Goal: Navigation & Orientation: Find specific page/section

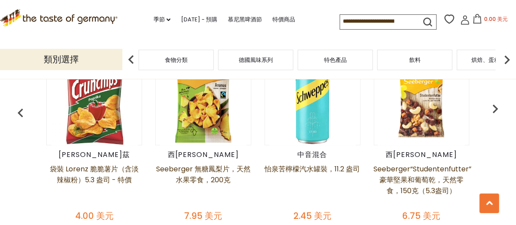
scroll to position [437, 0]
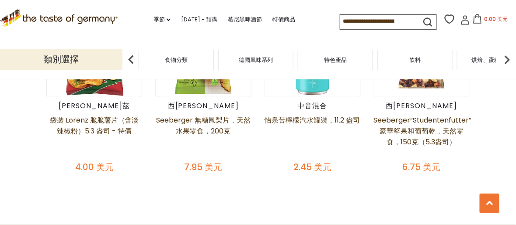
click at [506, 62] on img at bounding box center [506, 59] width 17 height 17
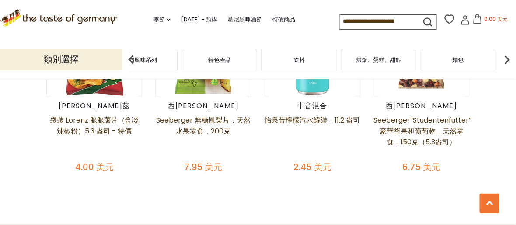
click at [506, 62] on img at bounding box center [506, 59] width 17 height 17
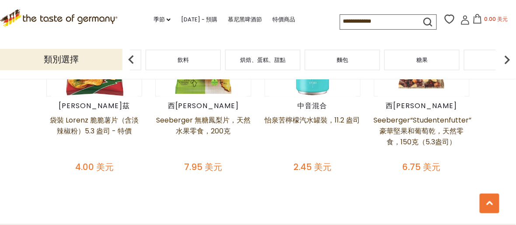
click at [506, 61] on img at bounding box center [506, 59] width 17 height 17
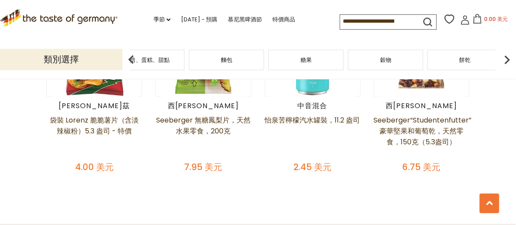
click at [510, 59] on img at bounding box center [506, 59] width 17 height 17
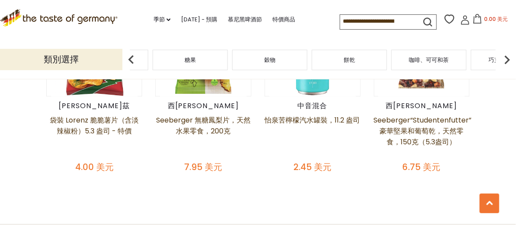
click at [510, 59] on img at bounding box center [506, 59] width 17 height 17
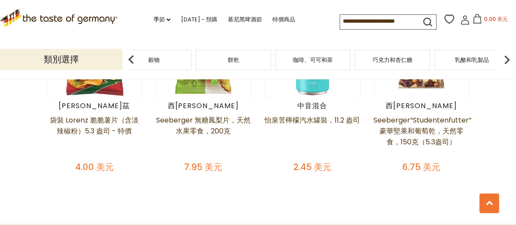
click at [510, 59] on img at bounding box center [506, 59] width 17 height 17
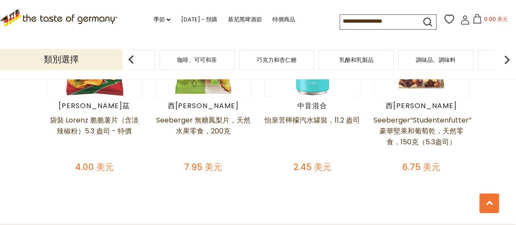
click at [510, 59] on img at bounding box center [506, 59] width 17 height 17
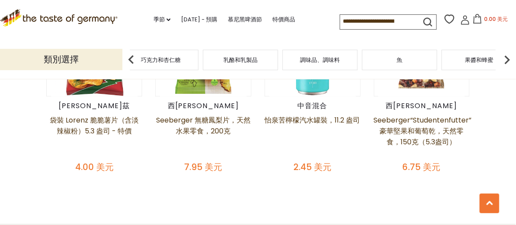
click at [510, 59] on img at bounding box center [506, 59] width 17 height 17
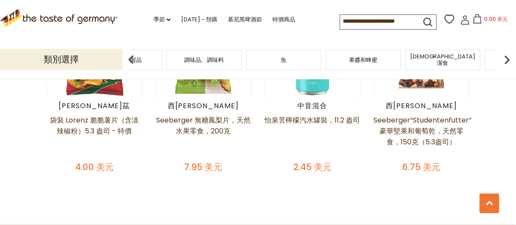
click at [510, 59] on img at bounding box center [506, 59] width 17 height 17
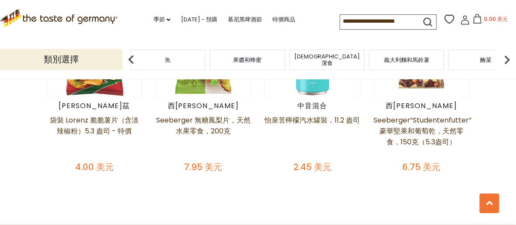
click at [509, 58] on img at bounding box center [506, 59] width 17 height 17
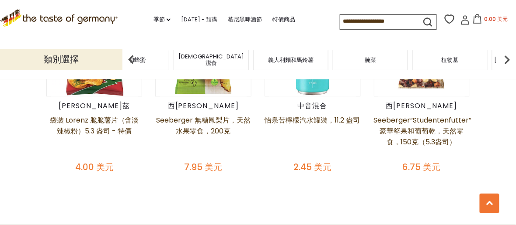
click at [509, 58] on img at bounding box center [506, 59] width 17 height 17
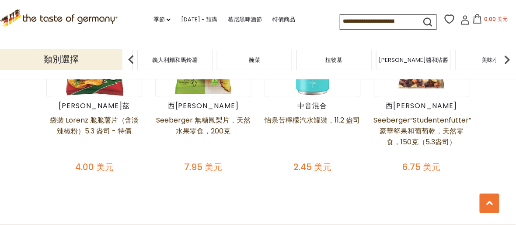
click at [508, 58] on img at bounding box center [506, 59] width 17 height 17
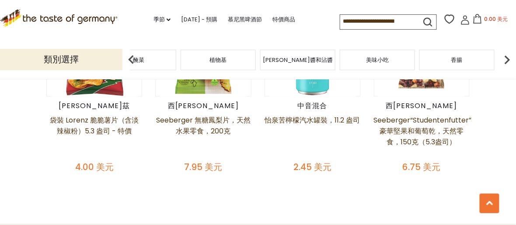
click at [508, 58] on img at bounding box center [506, 59] width 17 height 17
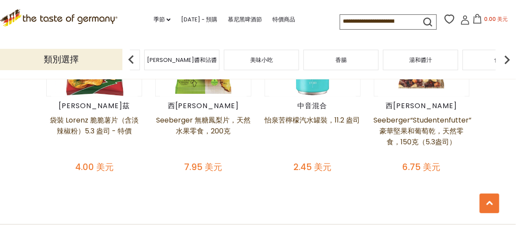
click at [508, 58] on img at bounding box center [506, 59] width 17 height 17
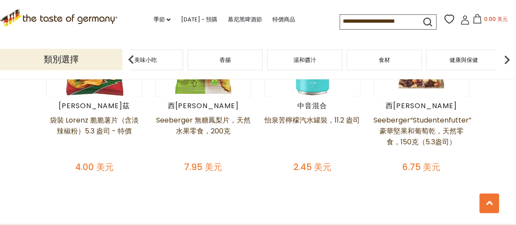
click at [507, 57] on img at bounding box center [506, 59] width 17 height 17
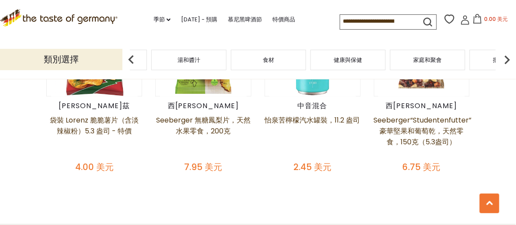
click at [507, 56] on img at bounding box center [506, 59] width 17 height 17
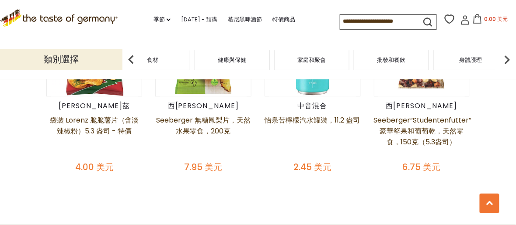
click at [507, 56] on img at bounding box center [506, 59] width 17 height 17
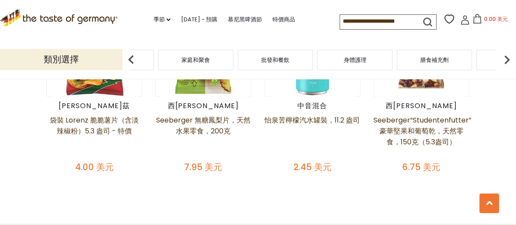
click at [132, 64] on img at bounding box center [130, 59] width 17 height 17
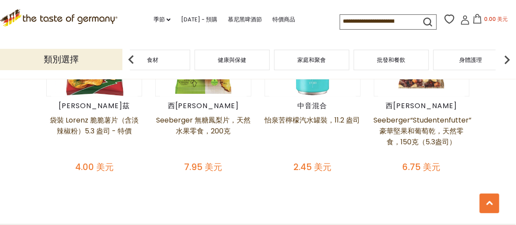
click at [132, 63] on img at bounding box center [130, 59] width 17 height 17
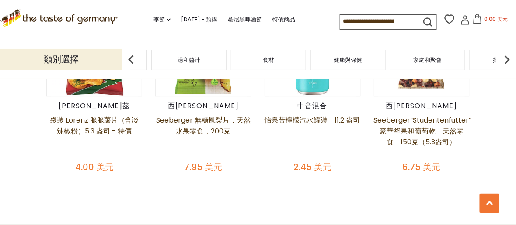
click at [132, 62] on img at bounding box center [130, 59] width 17 height 17
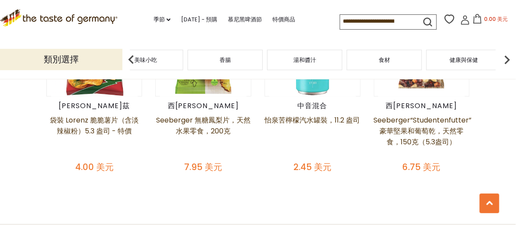
click at [132, 62] on img at bounding box center [130, 59] width 17 height 17
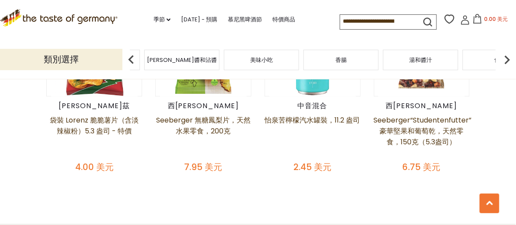
click at [131, 62] on img at bounding box center [130, 59] width 17 height 17
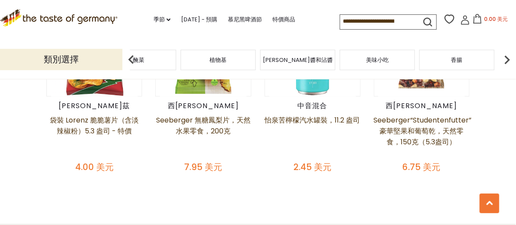
click at [131, 61] on img at bounding box center [130, 59] width 17 height 17
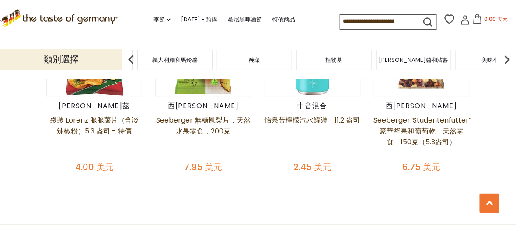
click at [131, 61] on img at bounding box center [130, 59] width 17 height 17
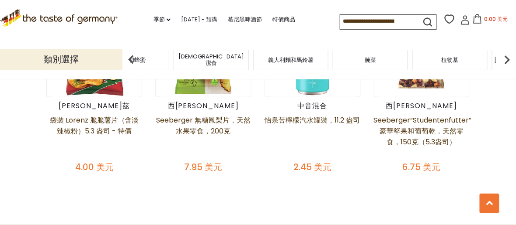
click at [131, 61] on img at bounding box center [130, 59] width 17 height 17
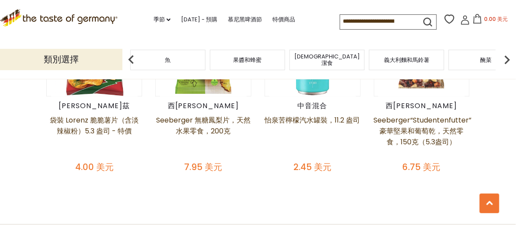
click at [131, 61] on img at bounding box center [130, 59] width 17 height 17
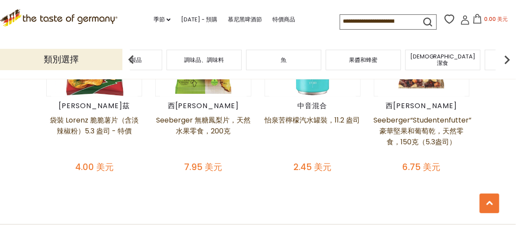
click at [131, 61] on img at bounding box center [130, 59] width 17 height 17
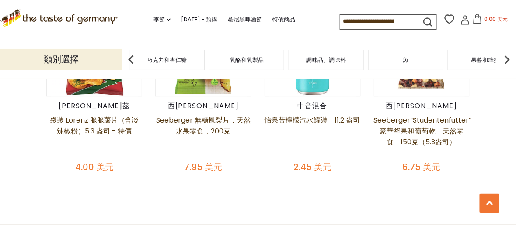
click at [246, 64] on div "乳酪和乳製品" at bounding box center [246, 60] width 75 height 21
click at [243, 60] on font "乳酪和乳製品" at bounding box center [246, 60] width 34 height 8
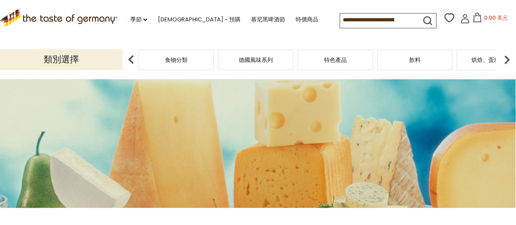
click at [502, 62] on img at bounding box center [506, 59] width 17 height 17
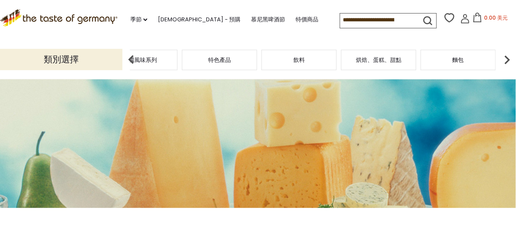
click at [502, 61] on img at bounding box center [506, 59] width 17 height 17
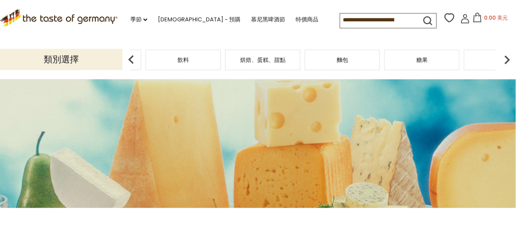
click at [502, 61] on img at bounding box center [506, 59] width 17 height 17
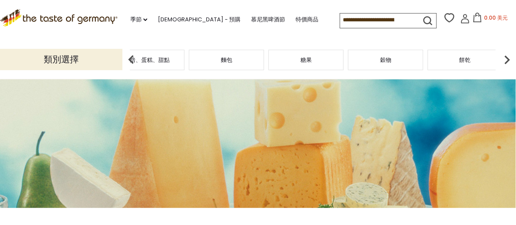
click at [447, 64] on div "餅乾" at bounding box center [464, 60] width 75 height 21
click at [466, 58] on font "餅乾" at bounding box center [464, 60] width 11 height 8
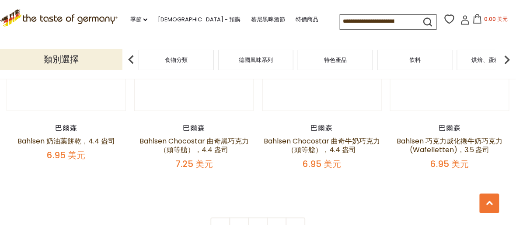
scroll to position [2010, 0]
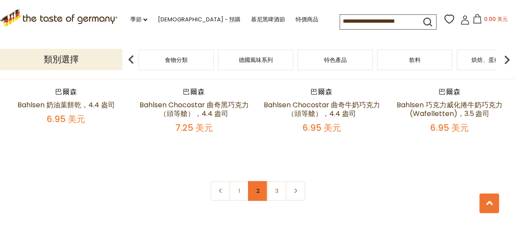
click at [259, 182] on link "2" at bounding box center [258, 192] width 20 height 20
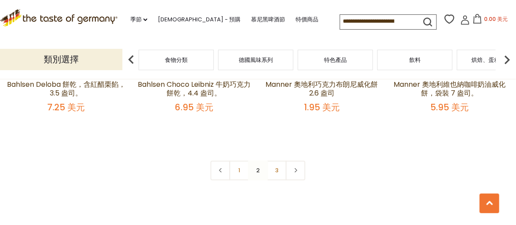
scroll to position [1969, 0]
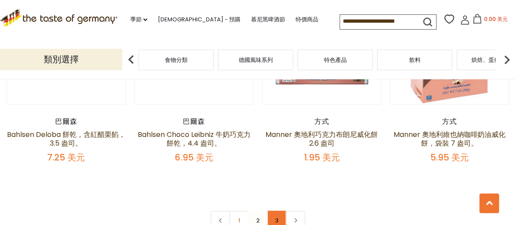
click at [279, 211] on link "3" at bounding box center [277, 221] width 20 height 20
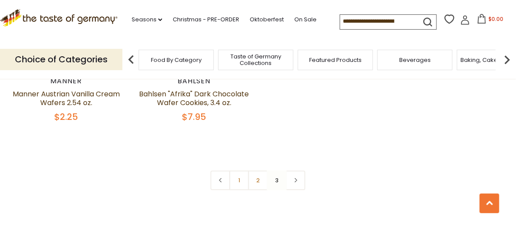
scroll to position [527, 0]
